Goal: Information Seeking & Learning: Learn about a topic

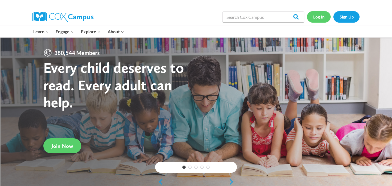
click at [315, 16] on link "Log In" at bounding box center [319, 16] width 24 height 11
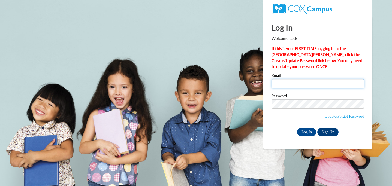
click at [303, 83] on input "Email" at bounding box center [318, 83] width 93 height 9
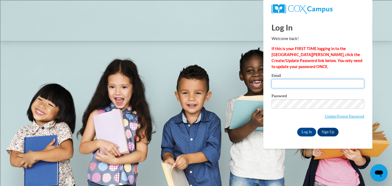
click at [303, 83] on input "Email" at bounding box center [318, 83] width 93 height 9
type input "nemccar@sunprairieschools.org"
click at [310, 134] on input "Log In" at bounding box center [306, 132] width 19 height 9
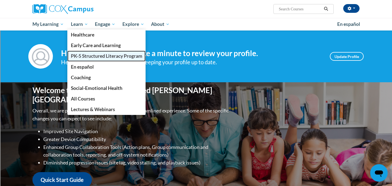
click at [86, 58] on span "PK-5 Structured Literacy Program" at bounding box center [106, 56] width 71 height 6
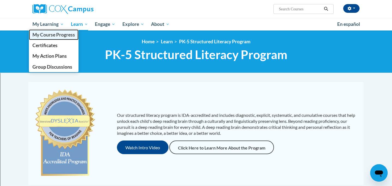
click at [50, 37] on span "My Course Progress" at bounding box center [53, 35] width 43 height 6
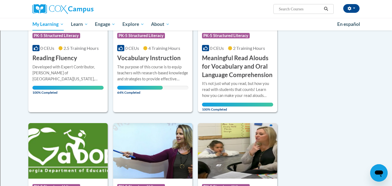
scroll to position [127, 0]
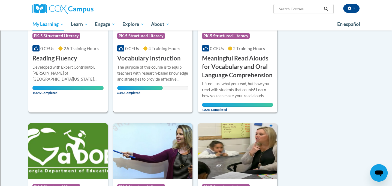
click at [149, 58] on h3 "Vocabulary Instruction" at bounding box center [149, 58] width 64 height 8
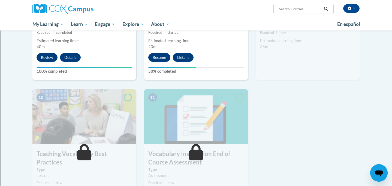
scroll to position [502, 0]
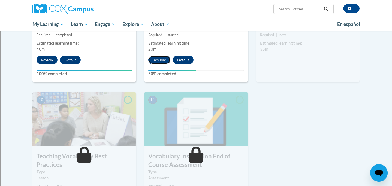
click at [161, 61] on button "Resume" at bounding box center [159, 60] width 22 height 9
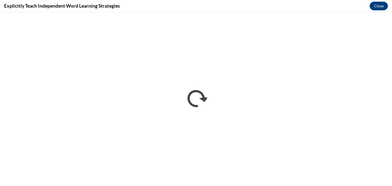
scroll to position [0, 0]
click at [380, 2] on button "Close" at bounding box center [379, 6] width 18 height 9
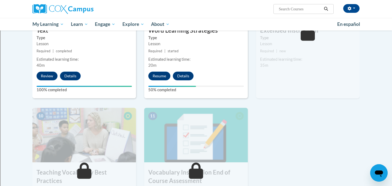
scroll to position [493, 0]
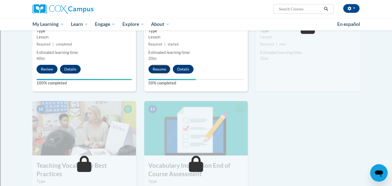
click at [159, 67] on button "Resume" at bounding box center [159, 69] width 22 height 9
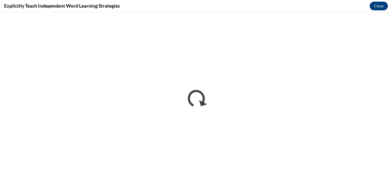
scroll to position [0, 0]
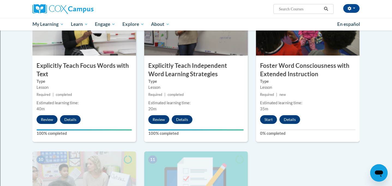
scroll to position [451, 0]
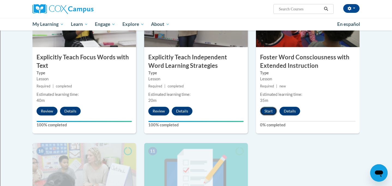
click at [271, 112] on button "Start" at bounding box center [268, 111] width 17 height 9
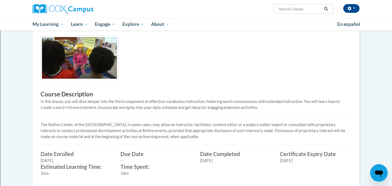
scroll to position [259, 0]
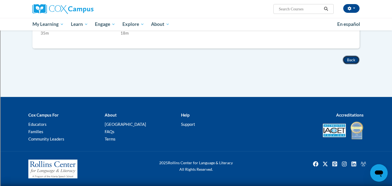
click at [350, 61] on button "Back" at bounding box center [351, 60] width 17 height 9
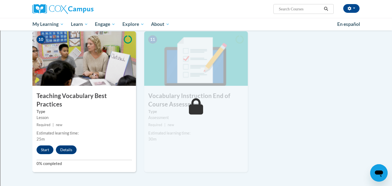
scroll to position [564, 0]
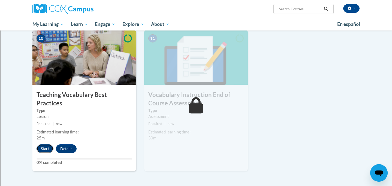
click at [46, 145] on button "Start" at bounding box center [45, 149] width 17 height 9
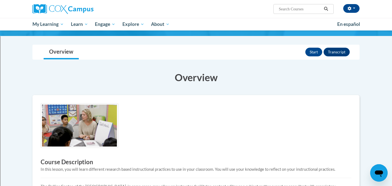
scroll to position [49, 0]
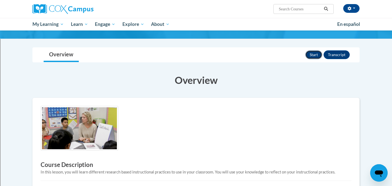
click at [318, 52] on button "Start" at bounding box center [314, 54] width 17 height 9
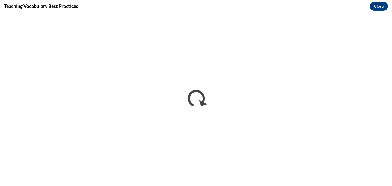
scroll to position [0, 0]
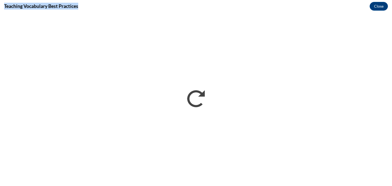
drag, startPoint x: 80, startPoint y: 4, endPoint x: 0, endPoint y: 8, distance: 80.3
click at [0, 8] on div "Teaching Vocabulary Best Practices Close" at bounding box center [196, 6] width 392 height 12
copy h4 "Teaching Vocabulary Best Practices"
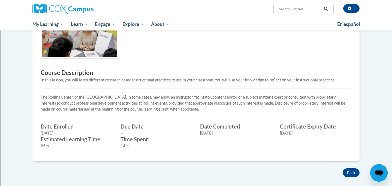
scroll to position [140, 0]
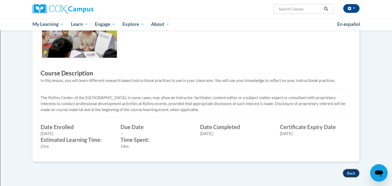
click at [353, 171] on button "Back" at bounding box center [351, 173] width 17 height 9
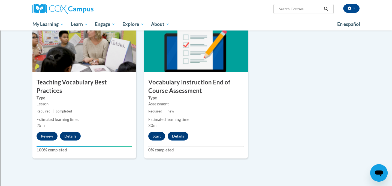
scroll to position [576, 0]
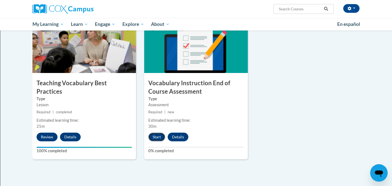
click at [155, 136] on button "Start" at bounding box center [156, 137] width 17 height 9
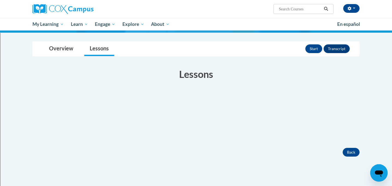
scroll to position [64, 0]
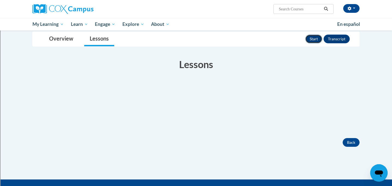
click at [316, 40] on button "Start" at bounding box center [314, 39] width 17 height 9
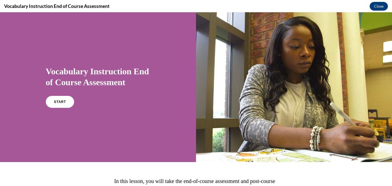
scroll to position [0, 0]
click at [58, 104] on link "START" at bounding box center [60, 102] width 30 height 13
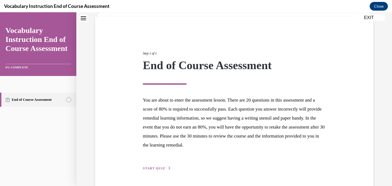
scroll to position [51, 0]
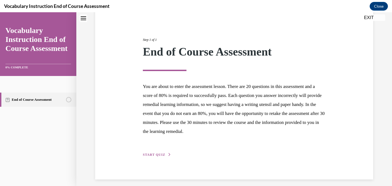
click at [158, 151] on div "Step 1 of 1 End of Course Assessment You are about to enter the assessment less…" at bounding box center [234, 91] width 191 height 133
click at [158, 155] on span "START QUIZ" at bounding box center [154, 155] width 22 height 4
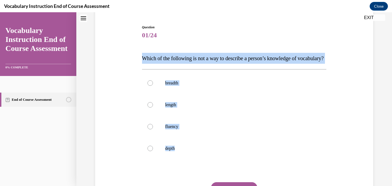
drag, startPoint x: 187, startPoint y: 158, endPoint x: 135, endPoint y: 61, distance: 110.2
click at [135, 61] on div "Question 01/24 Which of the following is not a way to describe a person’s knowl…" at bounding box center [234, 117] width 281 height 219
copy div "Which of the following is not a way to describe a person’s knowledge of vocabul…"
click at [157, 116] on label "length" at bounding box center [234, 105] width 185 height 22
click at [153, 108] on input "length" at bounding box center [150, 104] width 5 height 5
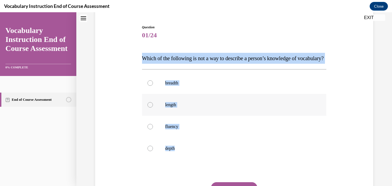
radio input "true"
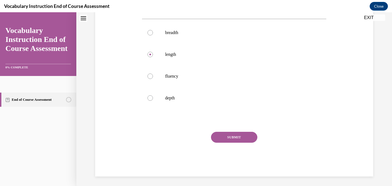
click at [237, 143] on button "SUBMIT" at bounding box center [234, 137] width 46 height 11
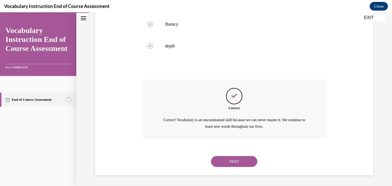
click at [239, 163] on button "NEXT" at bounding box center [234, 161] width 46 height 11
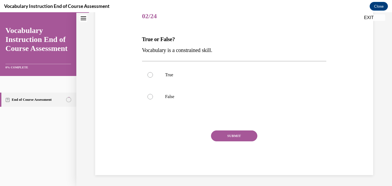
scroll to position [61, 0]
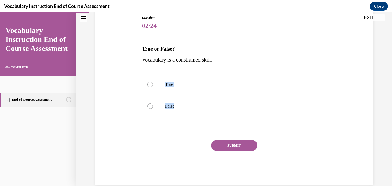
drag, startPoint x: 203, startPoint y: 112, endPoint x: 144, endPoint y: 68, distance: 73.1
click at [144, 68] on div "Question 02/24 True or False? Vocabulary is a constrained skill. True False Inc…" at bounding box center [234, 100] width 185 height 170
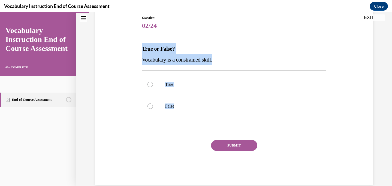
drag, startPoint x: 187, startPoint y: 106, endPoint x: 137, endPoint y: 48, distance: 76.6
click at [137, 48] on div "Question 02/24 True or False? Vocabulary is a constrained skill. True False Inc…" at bounding box center [234, 92] width 281 height 186
copy div "True or False? Vocabulary is a constrained skill. True False"
click at [151, 112] on label "False" at bounding box center [234, 106] width 185 height 22
click at [151, 109] on input "False" at bounding box center [150, 106] width 5 height 5
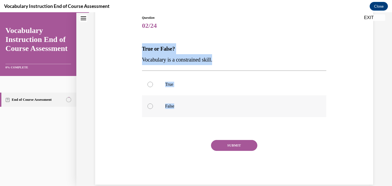
radio input "true"
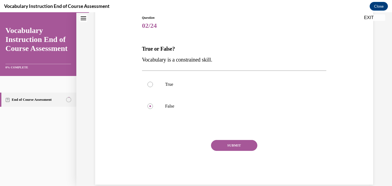
click at [236, 145] on button "SUBMIT" at bounding box center [234, 145] width 46 height 11
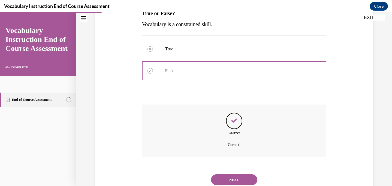
scroll to position [114, 0]
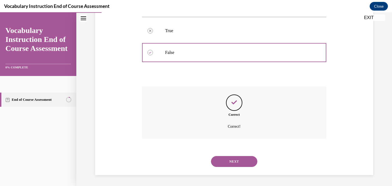
click at [237, 157] on button "NEXT" at bounding box center [234, 161] width 46 height 11
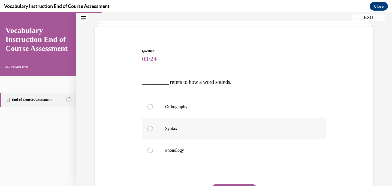
scroll to position [30, 0]
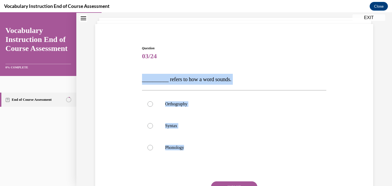
drag, startPoint x: 205, startPoint y: 151, endPoint x: 134, endPoint y: 80, distance: 100.3
click at [134, 80] on div "Question 03/24 __________ refers to how a word sounds. Orthography Syntax Phono…" at bounding box center [234, 127] width 281 height 197
copy div "__________ refers to how a word sounds. Orthography Syntax Phonology"
click at [163, 147] on label "Phonology" at bounding box center [234, 148] width 185 height 22
click at [153, 147] on input "Phonology" at bounding box center [150, 147] width 5 height 5
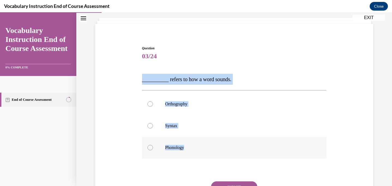
radio input "true"
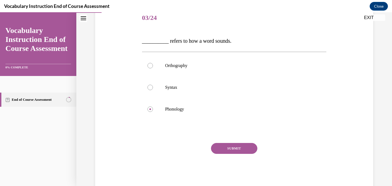
click at [234, 150] on button "SUBMIT" at bounding box center [234, 148] width 46 height 11
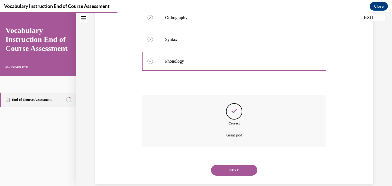
scroll to position [125, 0]
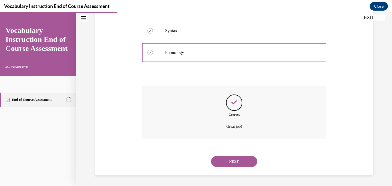
click at [235, 165] on button "NEXT" at bounding box center [234, 161] width 46 height 11
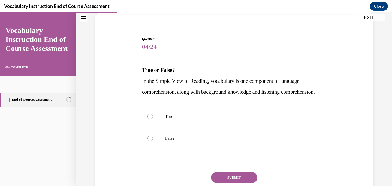
scroll to position [42, 0]
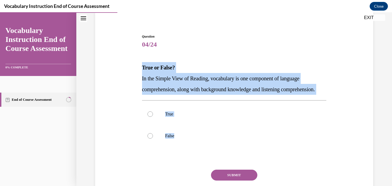
drag, startPoint x: 197, startPoint y: 155, endPoint x: 136, endPoint y: 69, distance: 104.7
click at [136, 69] on div "Question 04/24 True or False? In the Simple View of Reading, vocabulary is one …" at bounding box center [234, 116] width 281 height 197
copy div "True or False? In the Simple View of Reading, vocabulary is one component of la…"
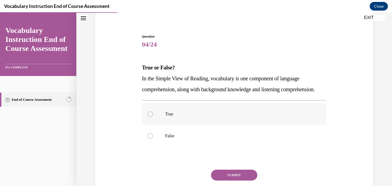
click at [191, 125] on label "True" at bounding box center [234, 114] width 185 height 22
click at [153, 117] on input "True" at bounding box center [150, 114] width 5 height 5
radio input "true"
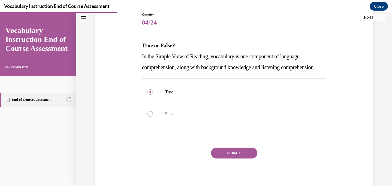
click at [226, 159] on button "SUBMIT" at bounding box center [234, 153] width 46 height 11
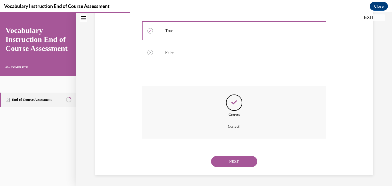
scroll to position [136, 0]
click at [242, 165] on button "NEXT" at bounding box center [234, 161] width 46 height 11
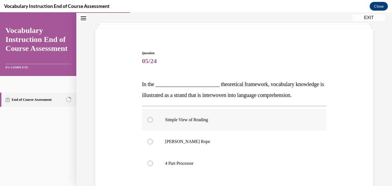
scroll to position [33, 0]
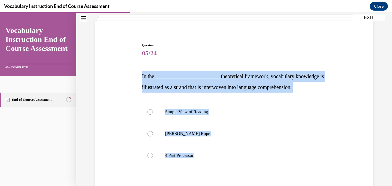
drag, startPoint x: 206, startPoint y: 159, endPoint x: 136, endPoint y: 79, distance: 105.8
click at [136, 79] on div "Question 05/24 In the ________________________ theoretical framework, vocabular…" at bounding box center [234, 130] width 281 height 208
copy div "In the ________________________ theoretical framework, vocabulary knowledge is …"
click at [176, 131] on p "Scarborough's Rope" at bounding box center [239, 133] width 148 height 5
click at [153, 131] on input "Scarborough's Rope" at bounding box center [150, 133] width 5 height 5
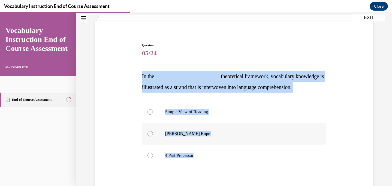
radio input "true"
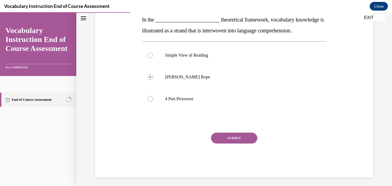
click at [236, 138] on button "SUBMIT" at bounding box center [234, 138] width 46 height 11
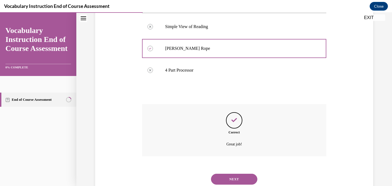
scroll to position [136, 0]
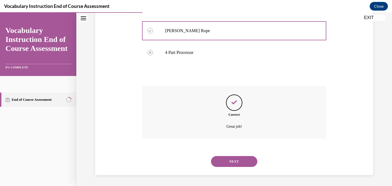
click at [235, 164] on button "NEXT" at bounding box center [234, 161] width 46 height 11
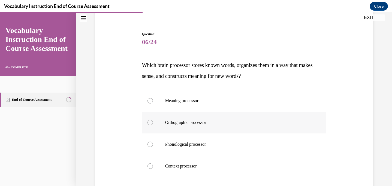
scroll to position [61, 0]
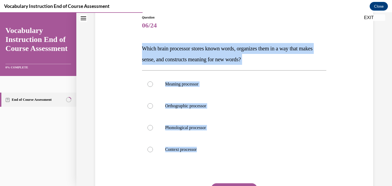
drag, startPoint x: 223, startPoint y: 153, endPoint x: 140, endPoint y: 52, distance: 130.3
click at [140, 52] on div "Question 06/24 Which brain processor stores known words, organizes them in a wa…" at bounding box center [234, 114] width 281 height 230
copy div "Which brain processor stores known words, organizes them in a way that makes se…"
click at [206, 86] on p "Meaning processor" at bounding box center [239, 84] width 148 height 5
click at [153, 86] on input "Meaning processor" at bounding box center [150, 84] width 5 height 5
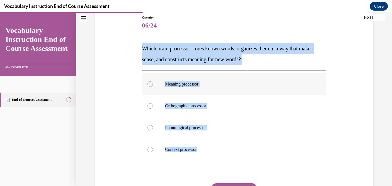
radio input "true"
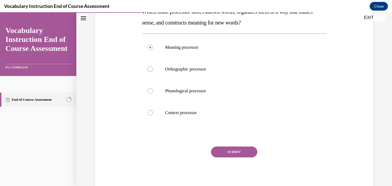
click at [241, 154] on button "SUBMIT" at bounding box center [234, 152] width 46 height 11
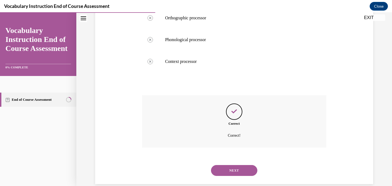
scroll to position [158, 0]
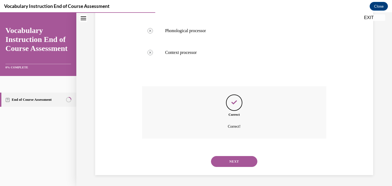
click at [240, 156] on div "NEXT" at bounding box center [234, 162] width 185 height 22
click at [240, 160] on button "NEXT" at bounding box center [234, 161] width 46 height 11
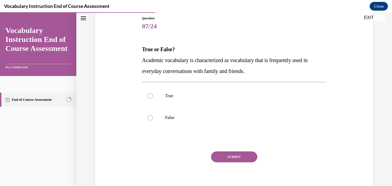
scroll to position [64, 0]
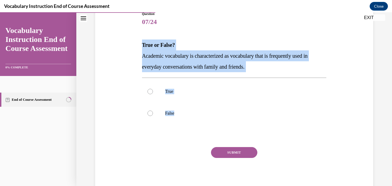
drag, startPoint x: 193, startPoint y: 115, endPoint x: 139, endPoint y: 46, distance: 87.7
click at [139, 46] on div "Question 07/24 True or False? Academic vocabulary is characterized as vocabular…" at bounding box center [234, 93] width 281 height 197
copy div "True or False? Academic vocabulary is characterized as vocabulary that is frequ…"
click at [157, 114] on label "False" at bounding box center [234, 114] width 185 height 22
click at [153, 114] on input "False" at bounding box center [150, 113] width 5 height 5
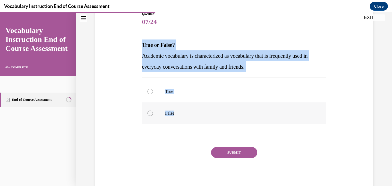
radio input "true"
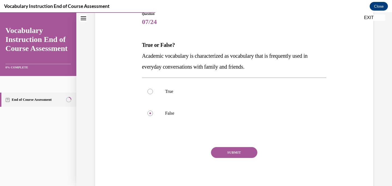
click at [231, 156] on button "SUBMIT" at bounding box center [234, 152] width 46 height 11
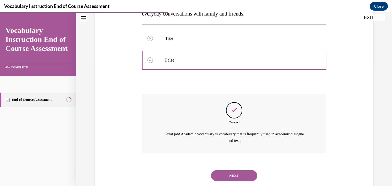
scroll to position [132, 0]
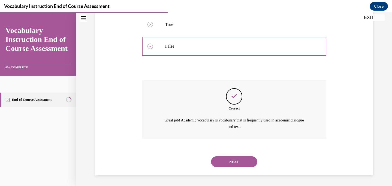
click at [241, 162] on button "NEXT" at bounding box center [234, 162] width 46 height 11
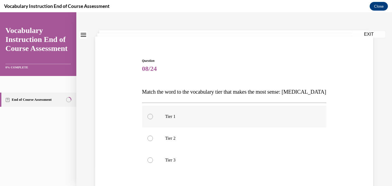
scroll to position [47, 0]
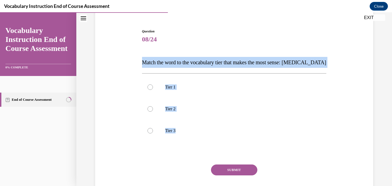
drag, startPoint x: 190, startPoint y: 132, endPoint x: 137, endPoint y: 65, distance: 85.4
click at [137, 65] on div "Question 08/24 Match the word to the vocabulary tier that makes the most sense:…" at bounding box center [234, 111] width 281 height 197
copy div "Match the word to the vocabulary tier that makes the most sense: anaphylaxis Ti…"
click at [169, 131] on p "Tier 3" at bounding box center [239, 130] width 148 height 5
click at [153, 131] on input "Tier 3" at bounding box center [150, 130] width 5 height 5
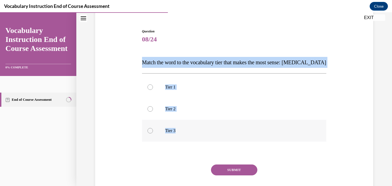
radio input "true"
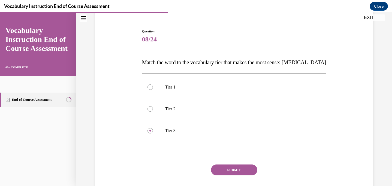
click at [243, 171] on button "SUBMIT" at bounding box center [234, 170] width 46 height 11
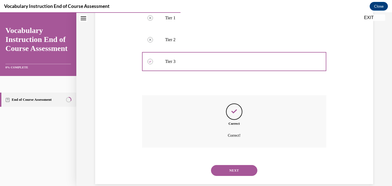
scroll to position [125, 0]
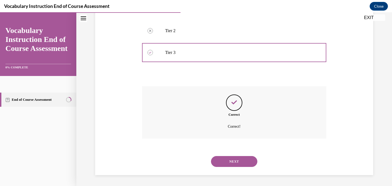
click at [243, 167] on div "NEXT" at bounding box center [234, 162] width 185 height 22
click at [243, 161] on button "NEXT" at bounding box center [234, 161] width 46 height 11
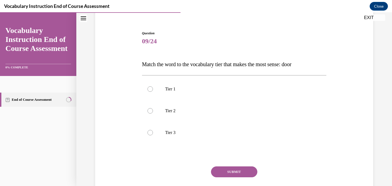
scroll to position [46, 0]
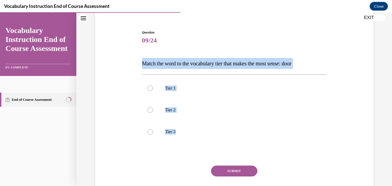
drag, startPoint x: 199, startPoint y: 138, endPoint x: 136, endPoint y: 62, distance: 98.6
click at [136, 62] on div "Question 09/24 Match the word to the vocabulary tier that makes the most sense:…" at bounding box center [234, 112] width 281 height 197
copy div "Match the word to the vocabulary tier that makes the most sense: door Tier 1 Ti…"
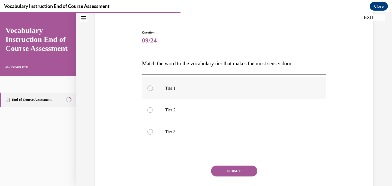
click at [187, 85] on label "Tier 1" at bounding box center [234, 88] width 185 height 22
click at [153, 86] on input "Tier 1" at bounding box center [150, 88] width 5 height 5
radio input "true"
click at [236, 173] on button "SUBMIT" at bounding box center [234, 171] width 46 height 11
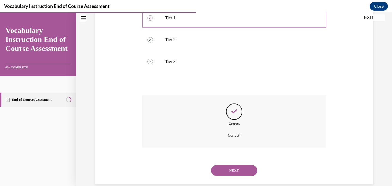
scroll to position [125, 0]
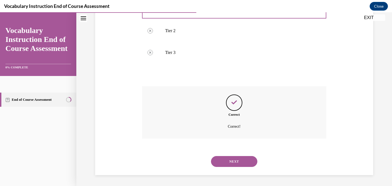
click at [240, 164] on button "NEXT" at bounding box center [234, 161] width 46 height 11
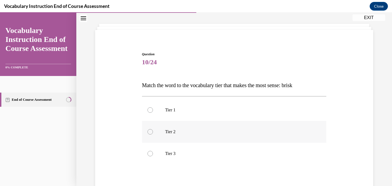
scroll to position [31, 0]
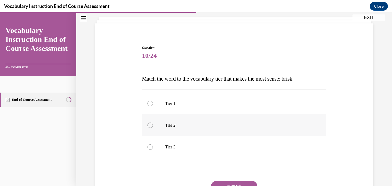
click at [171, 121] on label "Tier 2" at bounding box center [234, 126] width 185 height 22
click at [153, 123] on input "Tier 2" at bounding box center [150, 125] width 5 height 5
radio input "true"
click at [247, 183] on button "SUBMIT" at bounding box center [234, 186] width 46 height 11
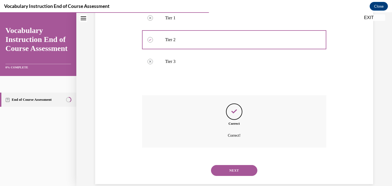
scroll to position [125, 0]
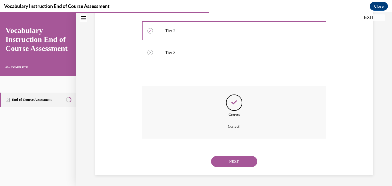
click at [251, 167] on button "NEXT" at bounding box center [234, 161] width 46 height 11
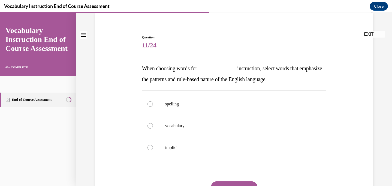
scroll to position [43, 0]
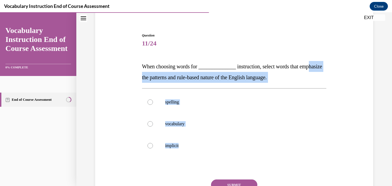
drag, startPoint x: 197, startPoint y: 147, endPoint x: 150, endPoint y: 74, distance: 86.4
click at [151, 74] on div "Question 11/24 When choosing words for ______________ instruction, select words…" at bounding box center [234, 129] width 185 height 192
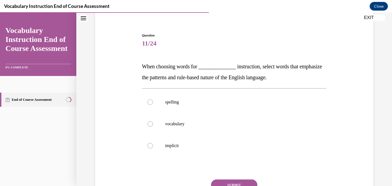
click at [208, 172] on div "Question 11/24 When choosing words for ______________ instruction, select words…" at bounding box center [234, 129] width 185 height 192
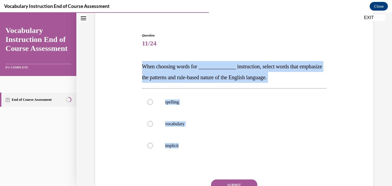
drag, startPoint x: 203, startPoint y: 146, endPoint x: 141, endPoint y: 70, distance: 98.5
click at [141, 70] on div "Question 11/24 When choosing words for ______________ instruction, select words…" at bounding box center [234, 121] width 281 height 208
copy div "When choosing words for ______________ instruction, select words that emphasize…"
click at [162, 99] on label "spelling" at bounding box center [234, 102] width 185 height 22
click at [153, 100] on input "spelling" at bounding box center [150, 102] width 5 height 5
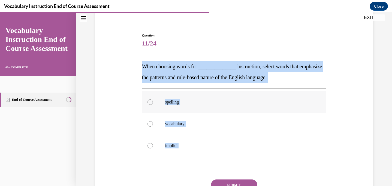
radio input "true"
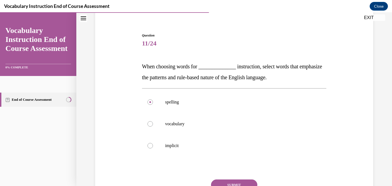
click at [247, 181] on button "SUBMIT" at bounding box center [234, 185] width 46 height 11
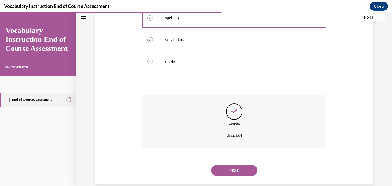
scroll to position [136, 0]
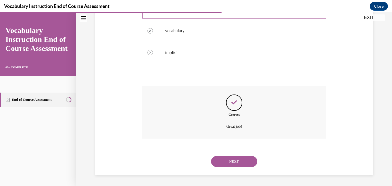
click at [243, 160] on button "NEXT" at bounding box center [234, 161] width 46 height 11
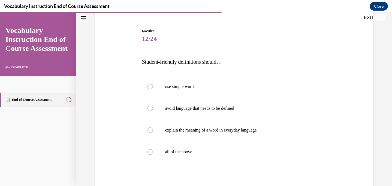
scroll to position [48, 0]
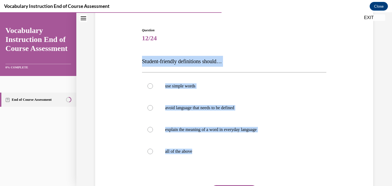
drag, startPoint x: 230, startPoint y: 151, endPoint x: 139, endPoint y: 61, distance: 128.3
click at [139, 61] on div "Question 12/24 Student-friendly definitions should… use simple words avoid lang…" at bounding box center [234, 120] width 281 height 219
click at [215, 154] on p "all of the above" at bounding box center [239, 151] width 148 height 5
click at [153, 154] on input "all of the above" at bounding box center [150, 151] width 5 height 5
radio input "true"
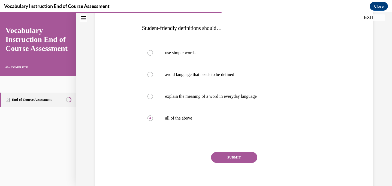
click at [229, 157] on button "SUBMIT" at bounding box center [234, 157] width 46 height 11
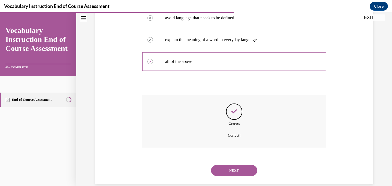
scroll to position [147, 0]
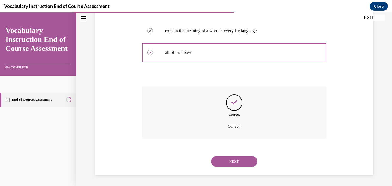
click at [239, 159] on button "NEXT" at bounding box center [234, 161] width 46 height 11
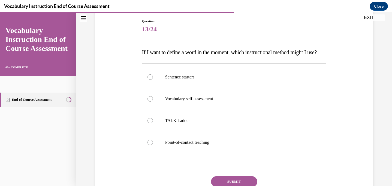
scroll to position [67, 0]
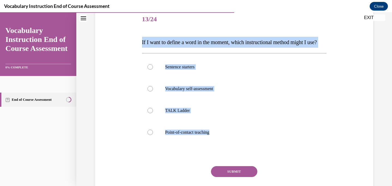
drag, startPoint x: 231, startPoint y: 144, endPoint x: 139, endPoint y: 41, distance: 138.2
click at [139, 41] on div "Question 13/24 If I want to define a word in the moment, which instructional me…" at bounding box center [234, 101] width 281 height 219
click at [168, 135] on p "Point-of-contact teaching" at bounding box center [239, 132] width 148 height 5
click at [153, 135] on input "Point-of-contact teaching" at bounding box center [150, 132] width 5 height 5
radio input "true"
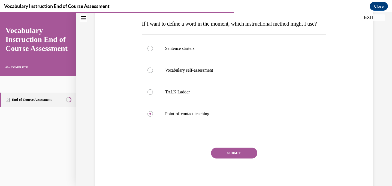
click at [230, 159] on button "SUBMIT" at bounding box center [234, 153] width 46 height 11
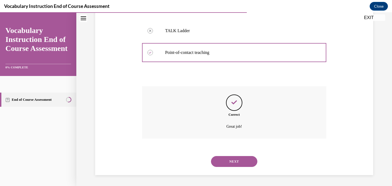
scroll to position [158, 0]
click at [230, 165] on button "NEXT" at bounding box center [234, 161] width 46 height 11
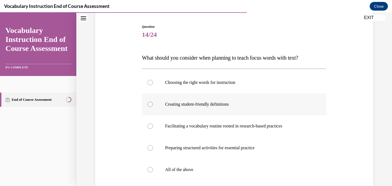
scroll to position [62, 0]
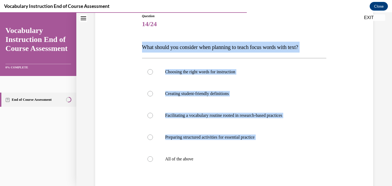
drag, startPoint x: 219, startPoint y: 156, endPoint x: 140, endPoint y: 44, distance: 136.1
click at [140, 44] on div "Question 14/24 What should you consider when planning to teach focus words with…" at bounding box center [234, 117] width 281 height 241
drag, startPoint x: 207, startPoint y: 159, endPoint x: 137, endPoint y: 50, distance: 128.7
click at [137, 50] on div "Question 14/24 What should you consider when planning to teach focus words with…" at bounding box center [234, 117] width 281 height 241
click at [195, 151] on label "All of the above" at bounding box center [234, 159] width 185 height 22
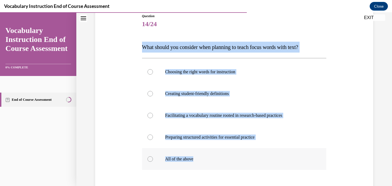
click at [153, 157] on input "All of the above" at bounding box center [150, 159] width 5 height 5
radio input "true"
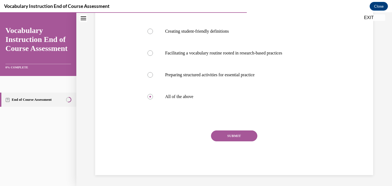
click at [227, 138] on button "SUBMIT" at bounding box center [234, 136] width 46 height 11
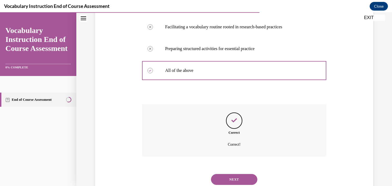
scroll to position [169, 0]
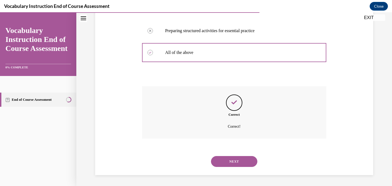
click at [246, 159] on button "NEXT" at bounding box center [234, 161] width 46 height 11
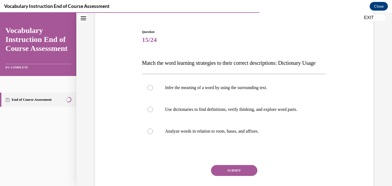
scroll to position [52, 0]
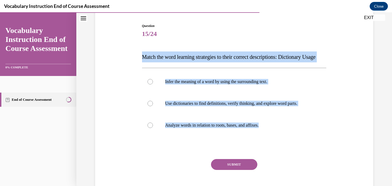
drag, startPoint x: 279, startPoint y: 137, endPoint x: 137, endPoint y: 54, distance: 164.3
click at [137, 54] on div "Question 15/24 Match the word learning strategies to their correct descriptions…" at bounding box center [234, 105] width 281 height 197
click at [161, 114] on label "Use dictionaries to find definitions, verify thinking, and explore word parts." at bounding box center [234, 104] width 185 height 22
click at [153, 106] on input "Use dictionaries to find definitions, verify thinking, and explore word parts." at bounding box center [150, 103] width 5 height 5
radio input "true"
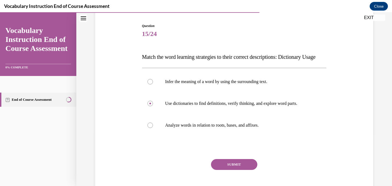
click at [246, 170] on button "SUBMIT" at bounding box center [234, 164] width 46 height 11
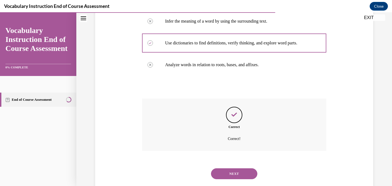
scroll to position [136, 0]
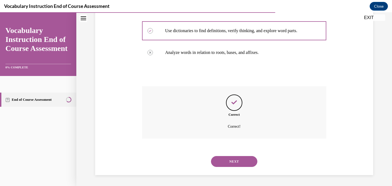
click at [249, 165] on button "NEXT" at bounding box center [234, 161] width 46 height 11
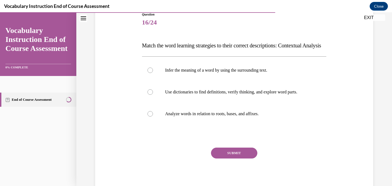
scroll to position [64, 0]
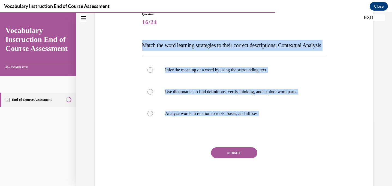
drag, startPoint x: 277, startPoint y: 126, endPoint x: 141, endPoint y: 47, distance: 157.9
click at [141, 47] on div "Question 16/24 Match the word learning strategies to their correct descriptions…" at bounding box center [234, 98] width 187 height 189
click at [187, 73] on p "Infer the meaning of a word by using the surrounding text." at bounding box center [239, 69] width 148 height 5
click at [153, 73] on input "Infer the meaning of a word by using the surrounding text." at bounding box center [150, 69] width 5 height 5
radio input "true"
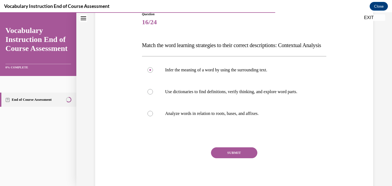
click at [244, 159] on button "SUBMIT" at bounding box center [234, 153] width 46 height 11
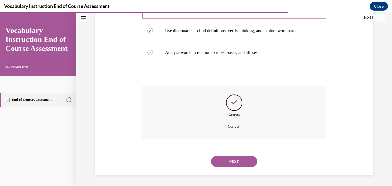
scroll to position [136, 0]
click at [245, 163] on button "NEXT" at bounding box center [234, 161] width 46 height 11
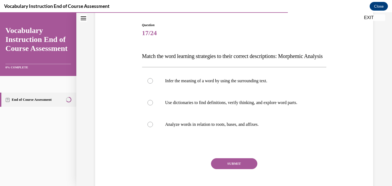
scroll to position [53, 0]
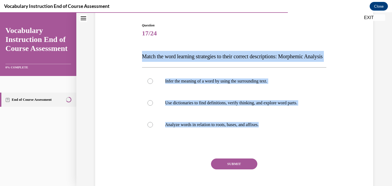
drag, startPoint x: 276, startPoint y: 144, endPoint x: 139, endPoint y: 44, distance: 169.4
click at [139, 44] on div "Question 17/24 Match the word learning strategies to their correct descriptions…" at bounding box center [234, 105] width 281 height 197
click at [201, 128] on p "Analyze words in relation to roots, bases, and affixes." at bounding box center [239, 124] width 148 height 5
click at [153, 128] on input "Analyze words in relation to roots, bases, and affixes." at bounding box center [150, 124] width 5 height 5
radio input "true"
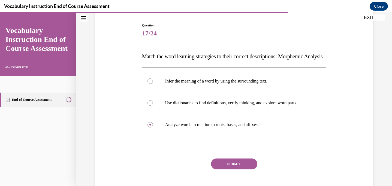
click at [237, 170] on button "SUBMIT" at bounding box center [234, 164] width 46 height 11
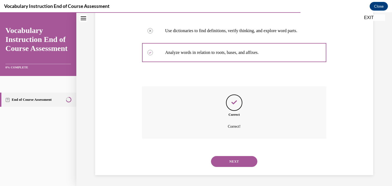
click at [240, 166] on button "NEXT" at bounding box center [234, 161] width 46 height 11
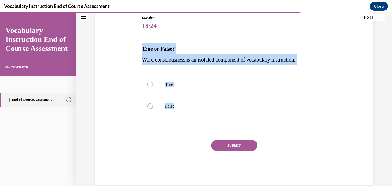
drag, startPoint x: 182, startPoint y: 110, endPoint x: 135, endPoint y: 52, distance: 74.9
click at [135, 52] on div "Question 18/24 True or False? Word consciousness is an isolated component of vo…" at bounding box center [234, 92] width 281 height 186
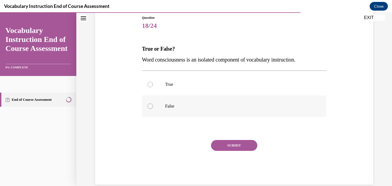
click at [172, 104] on p "False" at bounding box center [239, 106] width 148 height 5
click at [153, 104] on input "False" at bounding box center [150, 106] width 5 height 5
radio input "true"
click at [240, 152] on div "SUBMIT" at bounding box center [234, 153] width 185 height 27
click at [240, 145] on button "SUBMIT" at bounding box center [234, 145] width 46 height 11
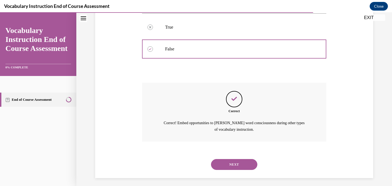
scroll to position [121, 0]
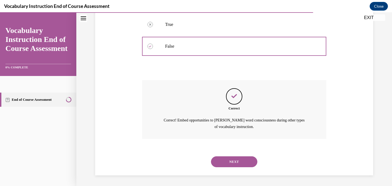
click at [243, 164] on button "NEXT" at bounding box center [234, 162] width 46 height 11
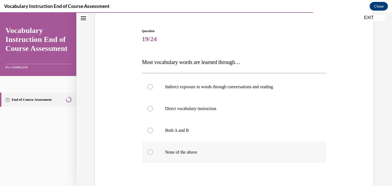
scroll to position [49, 0]
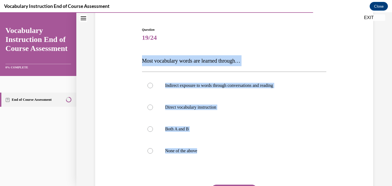
drag, startPoint x: 215, startPoint y: 154, endPoint x: 127, endPoint y: 57, distance: 130.7
click at [127, 57] on div "Question 19/24 Most vocabulary words are learned through… Indirect exposure to …" at bounding box center [234, 120] width 281 height 219
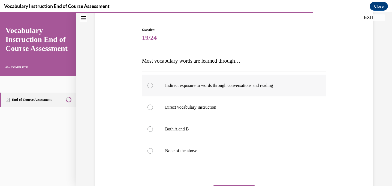
click at [183, 88] on p "Indirect exposure to words through conversations and reading" at bounding box center [239, 85] width 148 height 5
click at [153, 88] on input "Indirect exposure to words through conversations and reading" at bounding box center [150, 85] width 5 height 5
radio input "true"
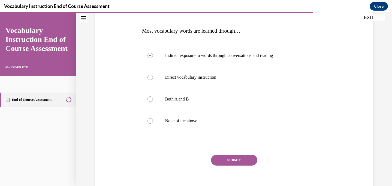
click at [231, 157] on button "SUBMIT" at bounding box center [234, 160] width 46 height 11
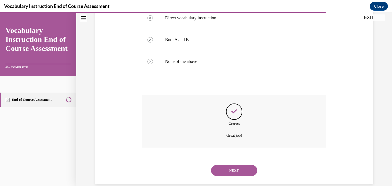
scroll to position [147, 0]
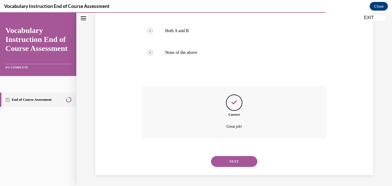
click at [238, 163] on button "NEXT" at bounding box center [234, 161] width 46 height 11
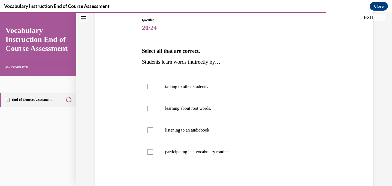
scroll to position [59, 0]
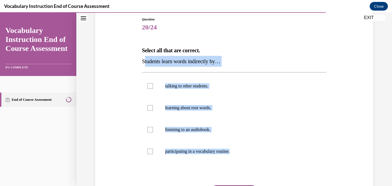
drag, startPoint x: 246, startPoint y: 154, endPoint x: 144, endPoint y: 58, distance: 139.7
click at [144, 58] on div "Question 20/24 Select all that are correct. Students learn words indirectly by……" at bounding box center [234, 123] width 185 height 213
drag, startPoint x: 243, startPoint y: 152, endPoint x: 138, endPoint y: 53, distance: 144.8
click at [138, 53] on div "Question 20/24 Select all that are correct. Students learn words indirectly by……" at bounding box center [234, 116] width 281 height 230
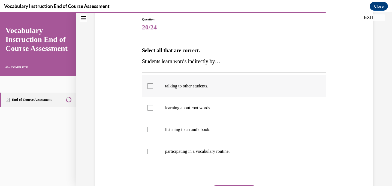
click at [199, 80] on label "talking to other students." at bounding box center [234, 86] width 185 height 22
click at [153, 83] on input "talking to other students." at bounding box center [150, 85] width 5 height 5
checkbox input "true"
click at [207, 125] on label "listening to an audiobook." at bounding box center [234, 130] width 185 height 22
click at [153, 127] on input "listening to an audiobook." at bounding box center [150, 129] width 5 height 5
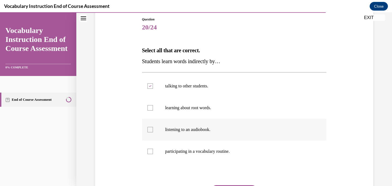
checkbox input "true"
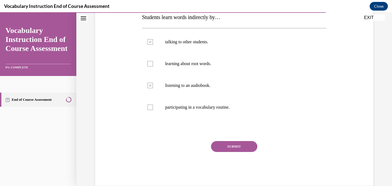
click at [239, 142] on button "SUBMIT" at bounding box center [234, 146] width 46 height 11
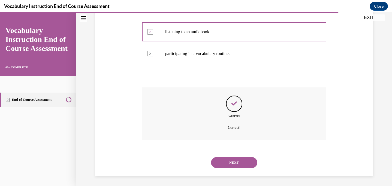
scroll to position [158, 0]
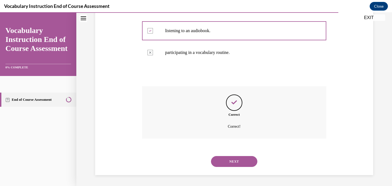
click at [242, 170] on div "NEXT" at bounding box center [234, 162] width 185 height 22
click at [242, 160] on button "NEXT" at bounding box center [234, 161] width 46 height 11
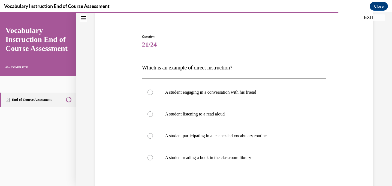
scroll to position [44, 0]
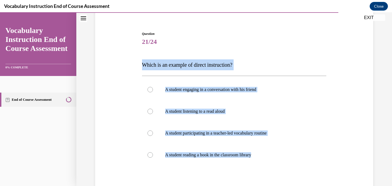
drag, startPoint x: 268, startPoint y: 157, endPoint x: 135, endPoint y: 55, distance: 167.7
click at [135, 55] on div "Question 21/24 Which is an example of direct instruction? A student engaging in…" at bounding box center [234, 124] width 281 height 219
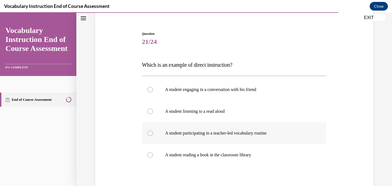
click at [181, 138] on label "A student participating in a teacher-led vocabulary routine" at bounding box center [234, 134] width 185 height 22
click at [153, 136] on input "A student participating in a teacher-led vocabulary routine" at bounding box center [150, 133] width 5 height 5
radio input "true"
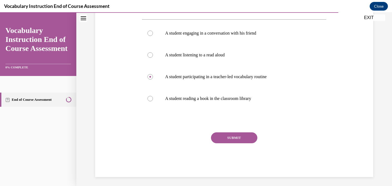
click at [230, 136] on button "SUBMIT" at bounding box center [234, 138] width 46 height 11
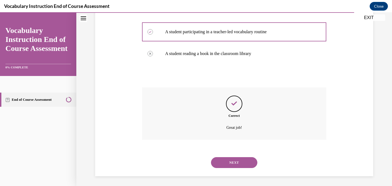
scroll to position [147, 0]
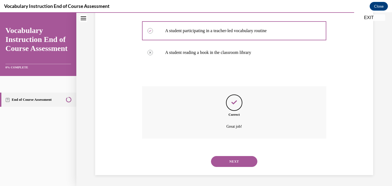
click at [235, 156] on button "NEXT" at bounding box center [234, 161] width 46 height 11
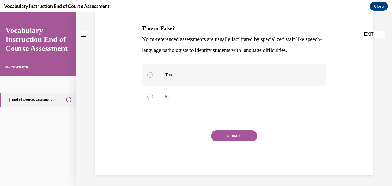
scroll to position [0, 0]
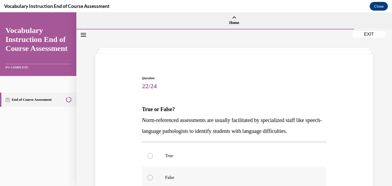
click at [235, 167] on label "False" at bounding box center [234, 178] width 185 height 22
click at [153, 175] on input "False" at bounding box center [150, 177] width 5 height 5
radio input "true"
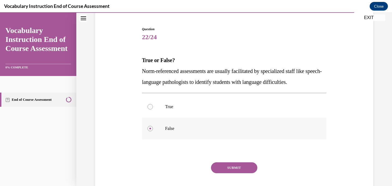
scroll to position [50, 0]
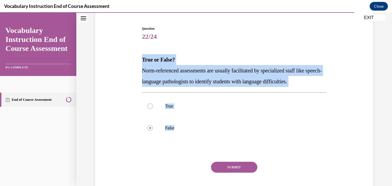
drag, startPoint x: 198, startPoint y: 133, endPoint x: 136, endPoint y: 59, distance: 96.5
click at [136, 59] on div "Question 22/24 True or False? Norm-referenced assessments are usually facilitat…" at bounding box center [234, 108] width 281 height 197
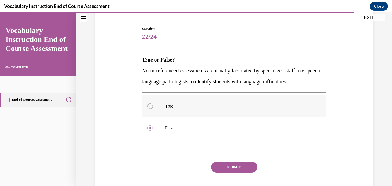
click at [184, 111] on label "True" at bounding box center [234, 106] width 185 height 22
click at [153, 109] on input "True" at bounding box center [150, 106] width 5 height 5
radio input "true"
click at [230, 165] on button "SUBMIT" at bounding box center [234, 167] width 46 height 11
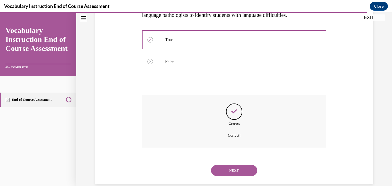
scroll to position [125, 0]
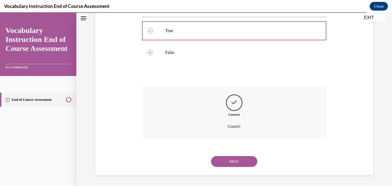
click at [239, 163] on button "NEXT" at bounding box center [234, 161] width 46 height 11
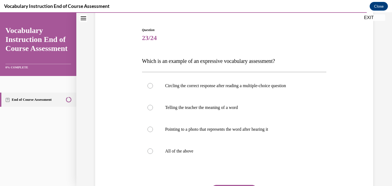
scroll to position [49, 0]
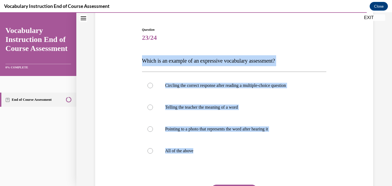
drag, startPoint x: 209, startPoint y: 158, endPoint x: 136, endPoint y: 64, distance: 118.2
click at [136, 64] on div "Question 23/24 Which is an example of an expressive vocabulary assessment? Circ…" at bounding box center [234, 120] width 281 height 219
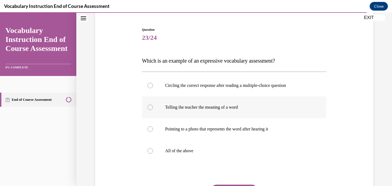
click at [184, 109] on p "Telling the teacher the meaning of a word" at bounding box center [239, 107] width 148 height 5
click at [153, 109] on input "Telling the teacher the meaning of a word" at bounding box center [150, 107] width 5 height 5
radio input "true"
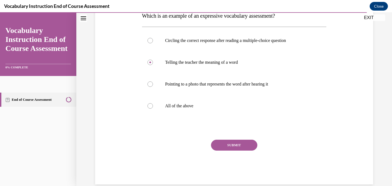
click at [229, 145] on button "SUBMIT" at bounding box center [234, 145] width 46 height 11
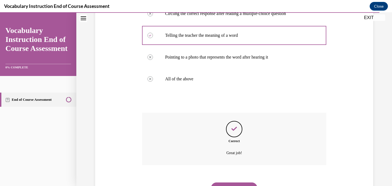
scroll to position [147, 0]
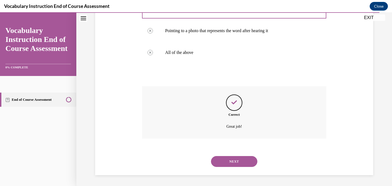
click at [238, 160] on button "NEXT" at bounding box center [234, 161] width 46 height 11
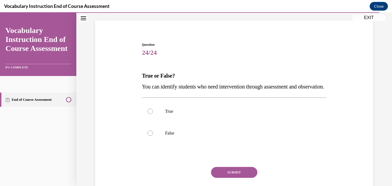
scroll to position [34, 0]
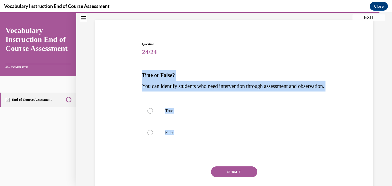
drag, startPoint x: 188, startPoint y: 150, endPoint x: 138, endPoint y: 76, distance: 89.5
click at [138, 76] on div "Question 24/24 True or False? You can identify students who need intervention t…" at bounding box center [234, 118] width 281 height 186
click at [188, 122] on label "True" at bounding box center [234, 111] width 185 height 22
click at [153, 114] on input "True" at bounding box center [150, 110] width 5 height 5
radio input "true"
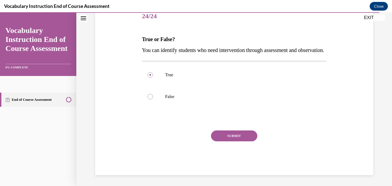
click at [241, 135] on button "SUBMIT" at bounding box center [234, 136] width 46 height 11
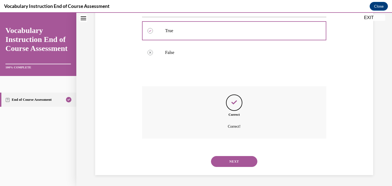
scroll to position [125, 0]
click at [242, 155] on div "NEXT" at bounding box center [234, 162] width 185 height 22
click at [242, 161] on button "NEXT" at bounding box center [234, 161] width 46 height 11
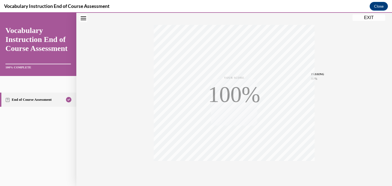
scroll to position [106, 0]
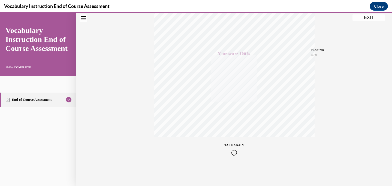
click at [369, 18] on button "EXIT" at bounding box center [369, 17] width 33 height 7
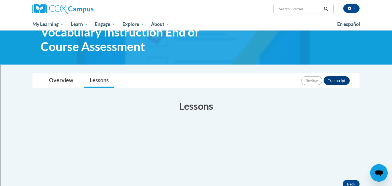
scroll to position [69, 0]
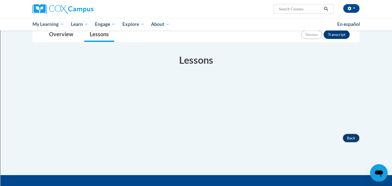
click at [349, 138] on button "Back" at bounding box center [351, 138] width 17 height 9
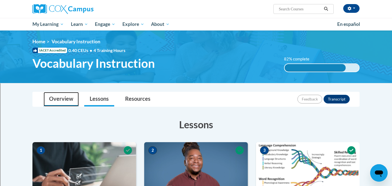
click at [71, 95] on link "Overview" at bounding box center [61, 99] width 35 height 14
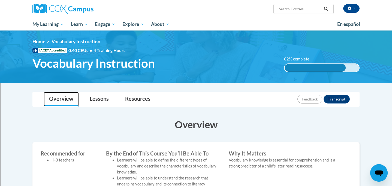
scroll to position [3, 0]
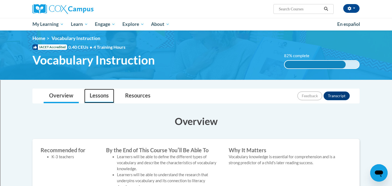
click at [99, 91] on link "Lessons" at bounding box center [99, 96] width 30 height 14
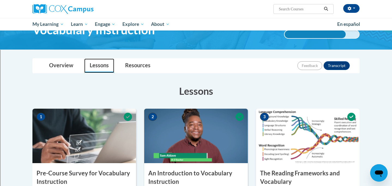
scroll to position [0, 0]
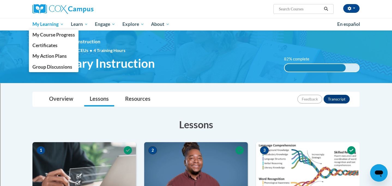
click at [51, 28] on link "My Learning" at bounding box center [48, 24] width 38 height 13
click at [50, 36] on span "My Course Progress" at bounding box center [53, 35] width 43 height 6
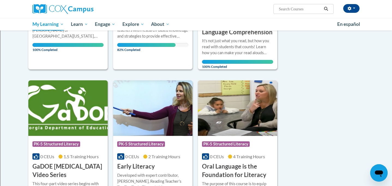
scroll to position [121, 0]
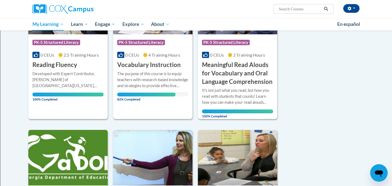
click at [151, 67] on h3 "Vocabulary Instruction" at bounding box center [149, 65] width 64 height 8
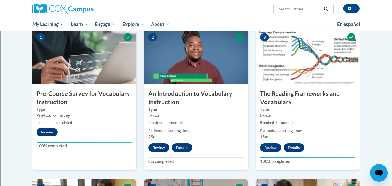
scroll to position [128, 0]
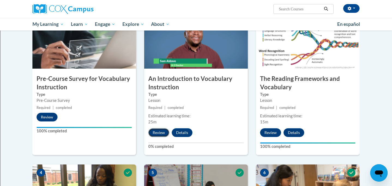
click at [159, 135] on button "Review" at bounding box center [158, 133] width 21 height 9
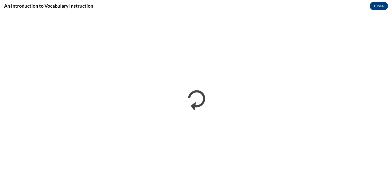
scroll to position [0, 0]
click at [368, 11] on div "An Introduction to Vocabulary Instruction Close" at bounding box center [196, 6] width 392 height 12
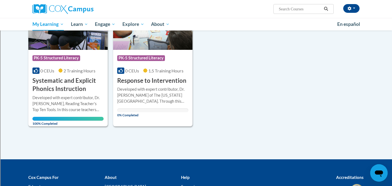
scroll to position [400, 0]
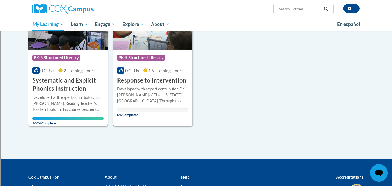
click at [143, 82] on h3 "Response to Intervention" at bounding box center [151, 80] width 69 height 8
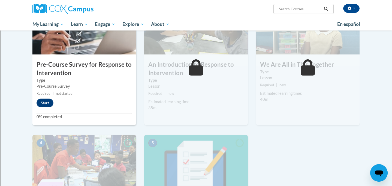
scroll to position [141, 0]
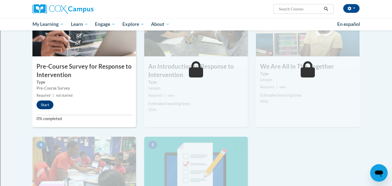
click at [39, 109] on div "Start" at bounding box center [46, 105] width 28 height 9
click at [40, 108] on button "Start" at bounding box center [45, 105] width 17 height 9
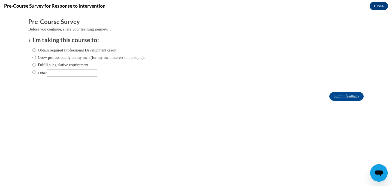
scroll to position [0, 0]
drag, startPoint x: 34, startPoint y: 57, endPoint x: 34, endPoint y: 52, distance: 5.5
click at [34, 52] on div "Obtain required Professional Development credit. Grow professionally on my own …" at bounding box center [88, 61] width 112 height 35
click at [34, 52] on input "Obtain required Professional Development credit." at bounding box center [34, 50] width 4 height 6
radio input "true"
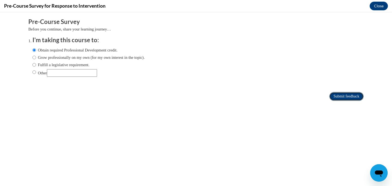
click at [344, 96] on input "Submit feedback" at bounding box center [347, 96] width 34 height 9
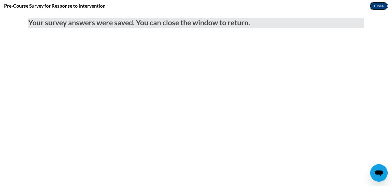
click at [382, 6] on button "Close" at bounding box center [379, 6] width 18 height 9
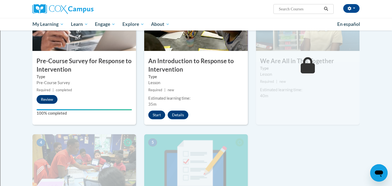
scroll to position [149, 0]
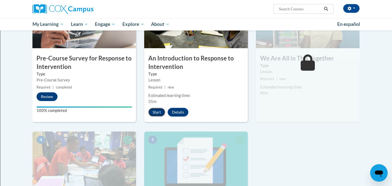
click at [159, 112] on button "Start" at bounding box center [156, 112] width 17 height 9
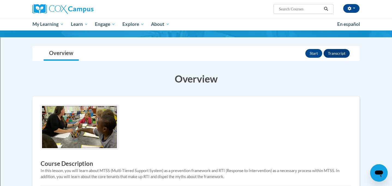
scroll to position [45, 0]
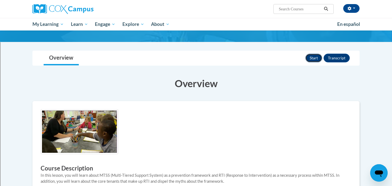
click at [316, 56] on button "Start" at bounding box center [314, 58] width 17 height 9
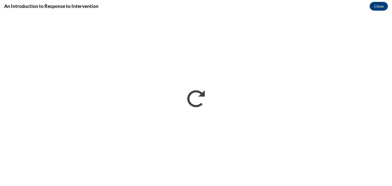
scroll to position [0, 0]
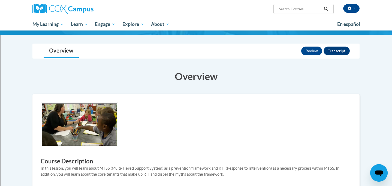
scroll to position [46, 0]
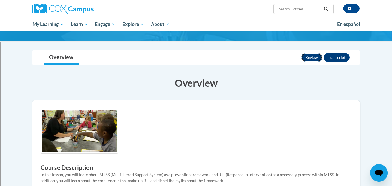
click at [313, 58] on button "Review" at bounding box center [311, 57] width 21 height 9
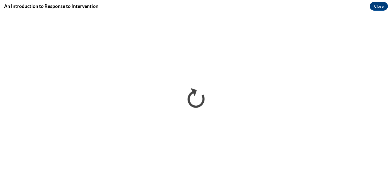
scroll to position [0, 0]
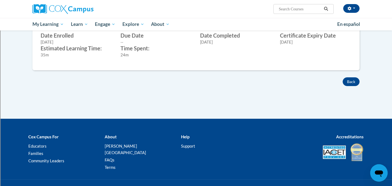
scroll to position [260, 0]
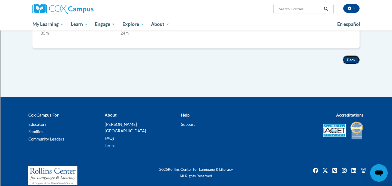
click at [356, 57] on button "Back" at bounding box center [351, 60] width 17 height 9
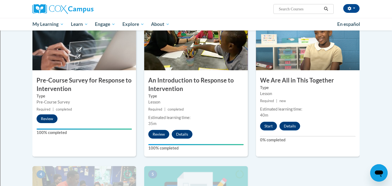
scroll to position [137, 0]
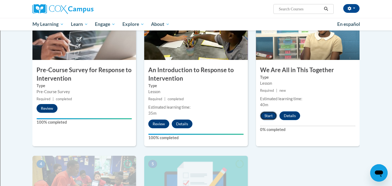
click at [268, 116] on button "Start" at bounding box center [268, 116] width 17 height 9
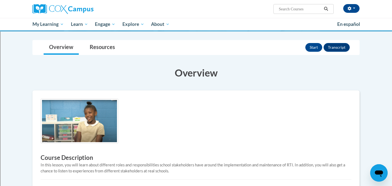
scroll to position [35, 0]
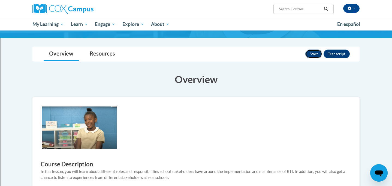
click at [312, 53] on button "Start" at bounding box center [314, 54] width 17 height 9
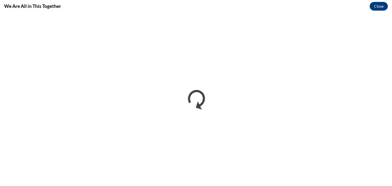
scroll to position [0, 0]
